Goal: Task Accomplishment & Management: Use online tool/utility

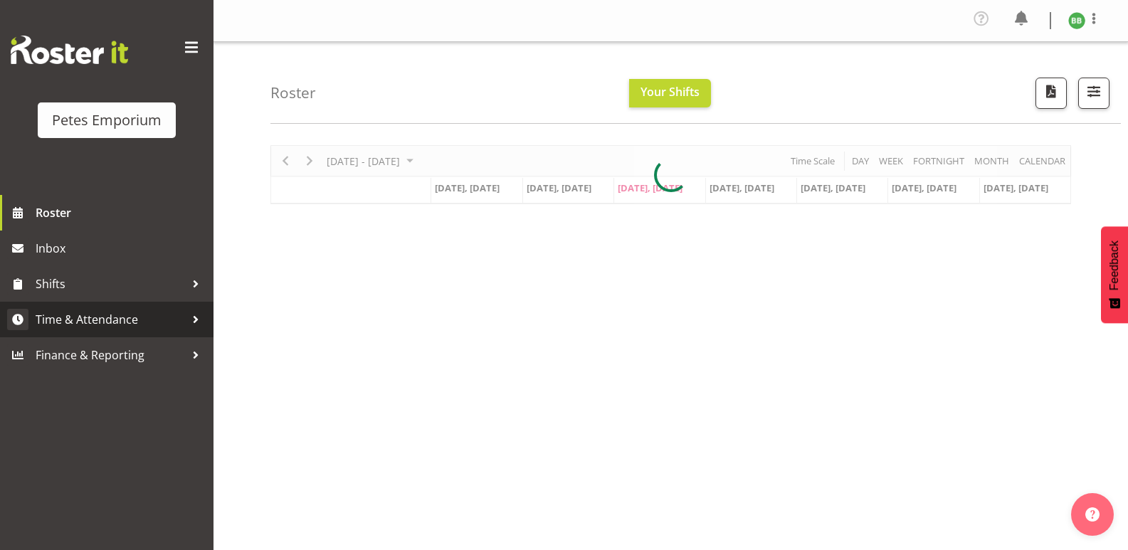
click at [144, 317] on span "Time & Attendance" at bounding box center [110, 319] width 149 height 21
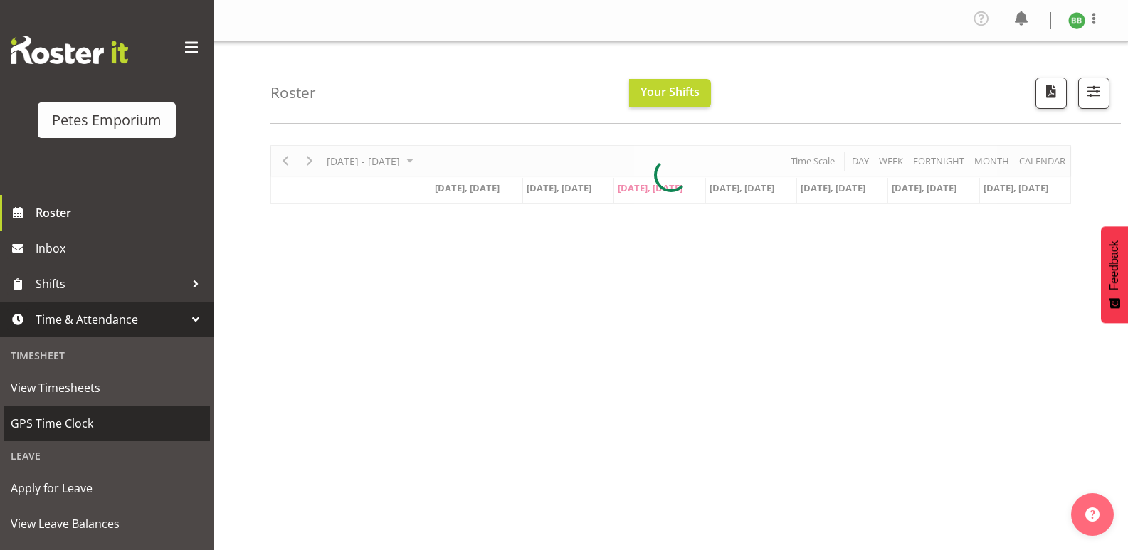
click at [88, 423] on span "GPS Time Clock" at bounding box center [107, 423] width 192 height 21
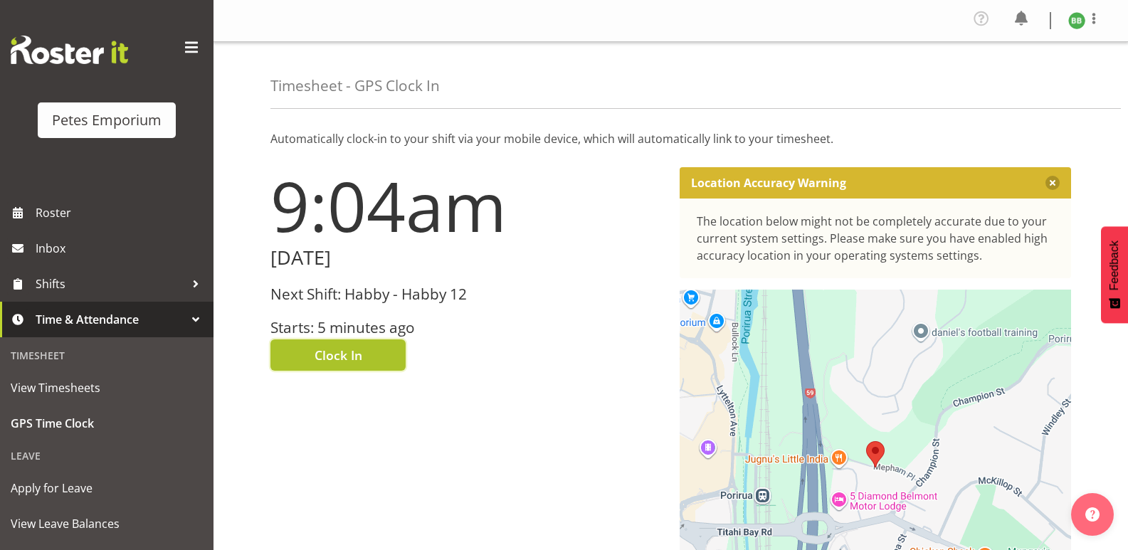
click at [343, 356] on span "Clock In" at bounding box center [339, 355] width 48 height 19
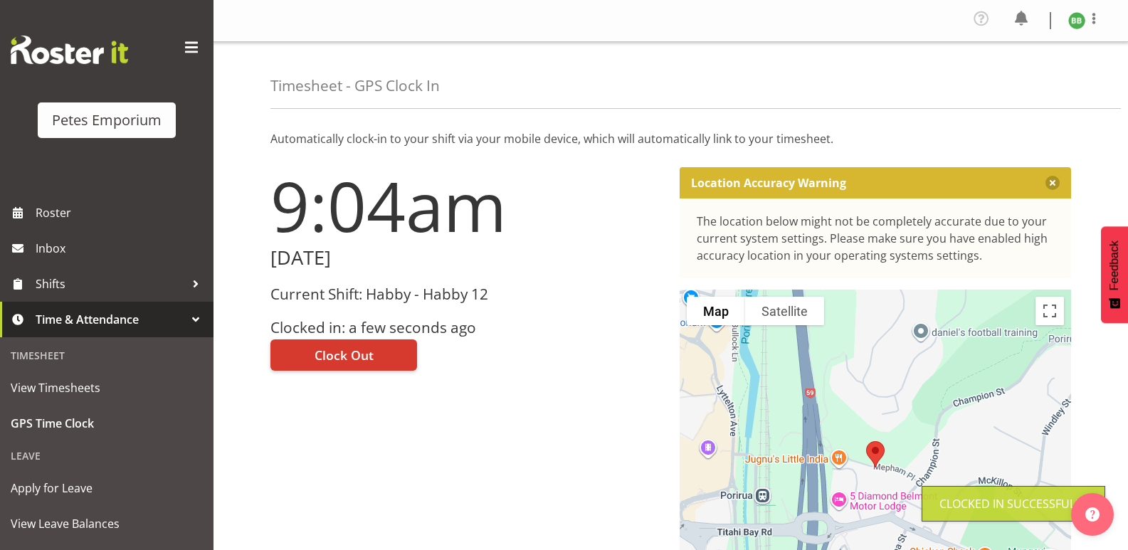
click at [1080, 19] on img at bounding box center [1076, 20] width 17 height 17
click at [1038, 75] on link "Log Out" at bounding box center [1034, 78] width 137 height 26
